Goal: Find specific page/section: Find specific page/section

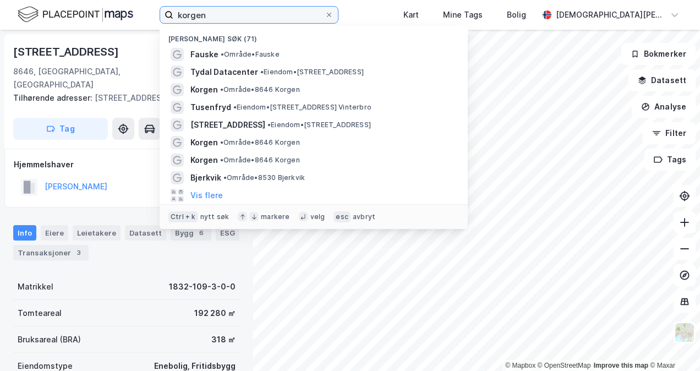
click at [222, 17] on input "korgen" at bounding box center [248, 15] width 151 height 17
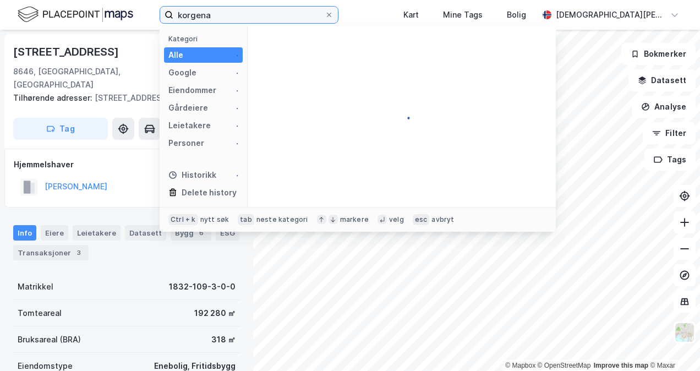
paste input "lempertåsvegen 103"
type input "klempertåsvegen 103"
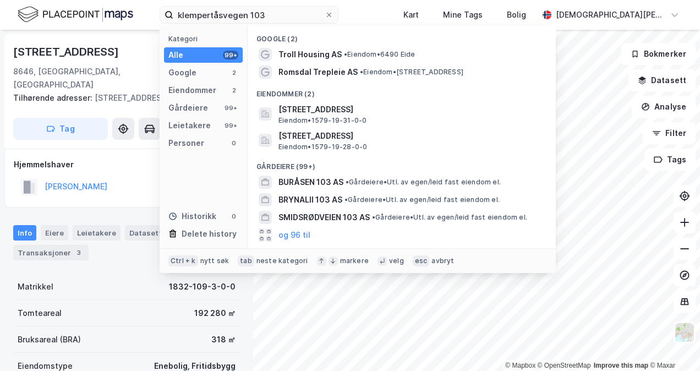
click at [303, 56] on span "Troll Housing AS" at bounding box center [309, 54] width 63 height 13
